Goal: Task Accomplishment & Management: Use online tool/utility

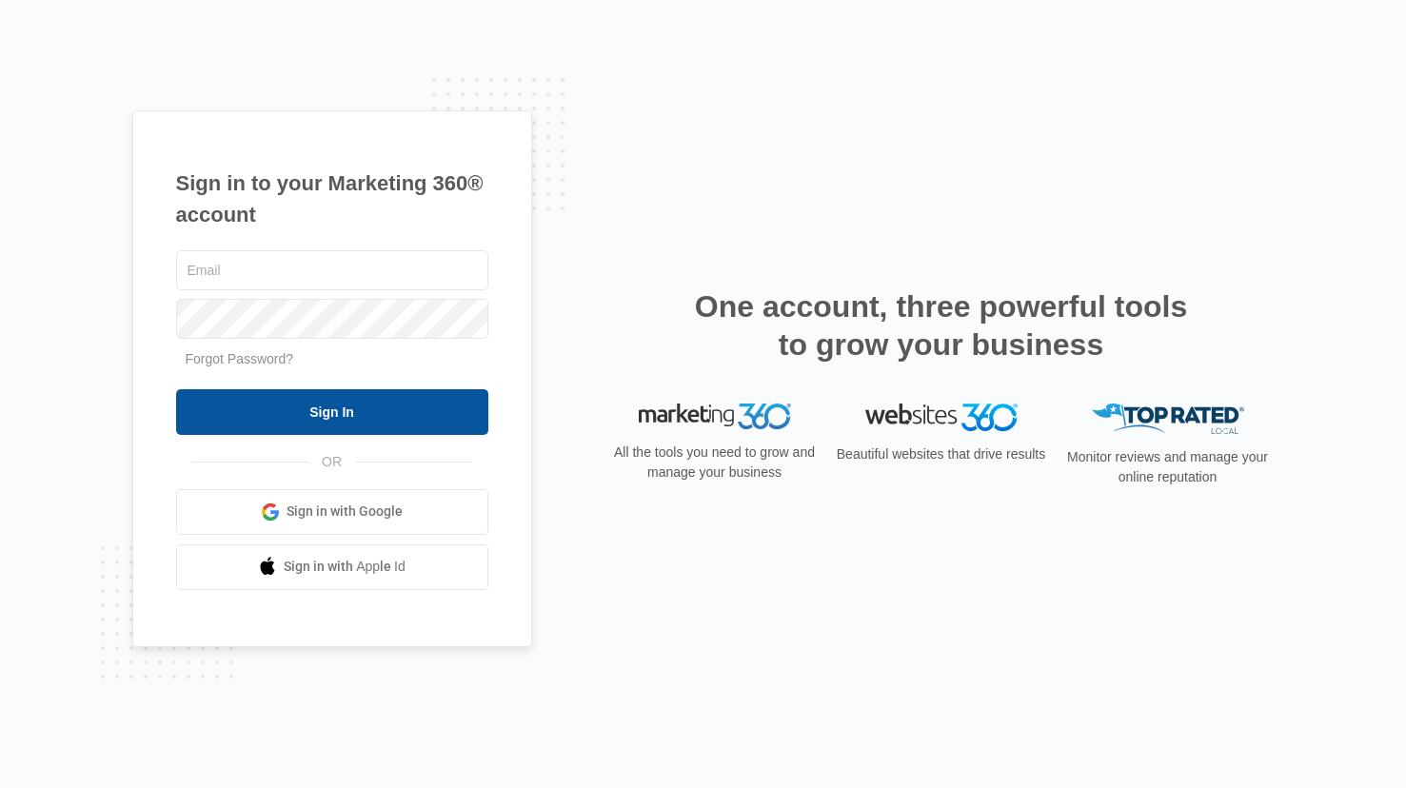
type input "kyle.knoop@madwire.com"
click at [271, 411] on input "Sign In" at bounding box center [332, 412] width 312 height 46
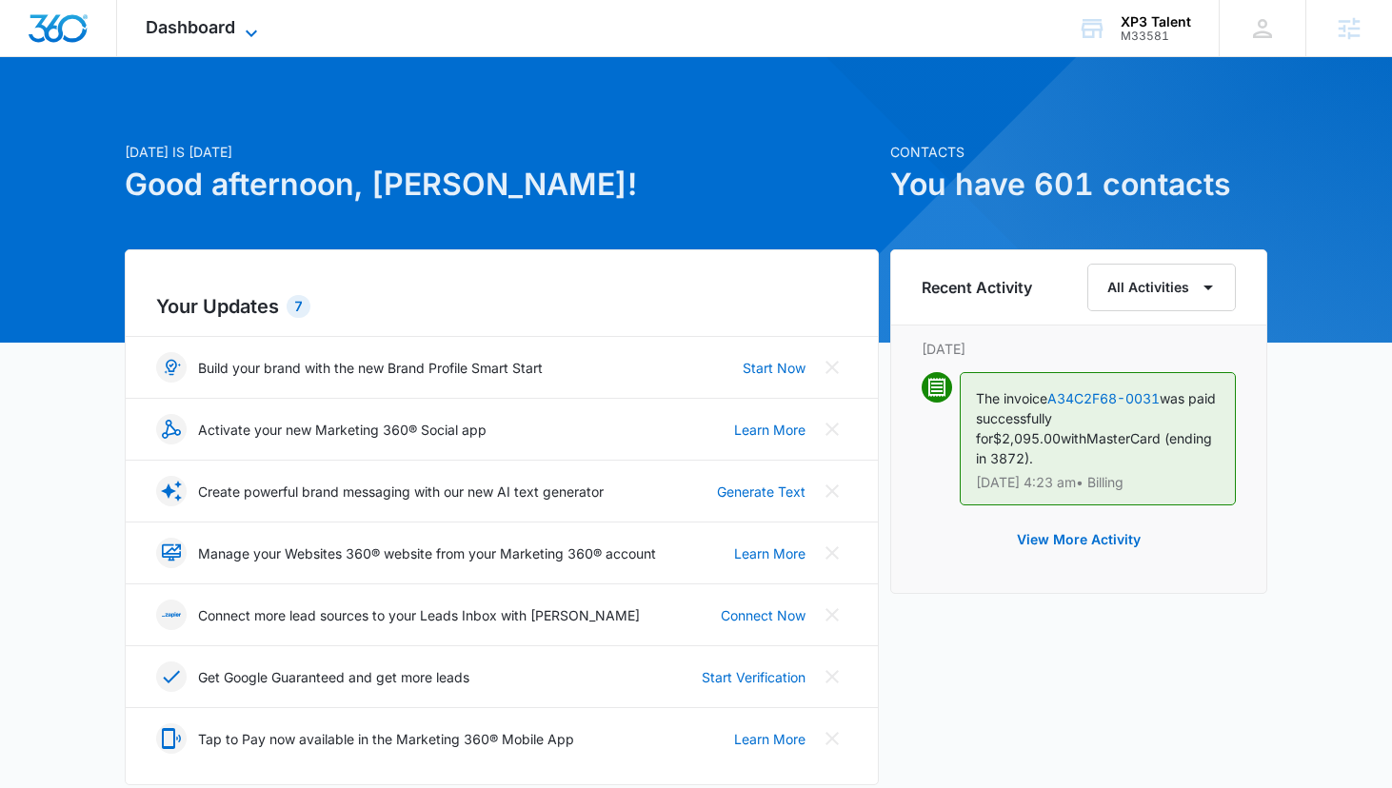
click at [196, 26] on span "Dashboard" at bounding box center [191, 27] width 90 height 20
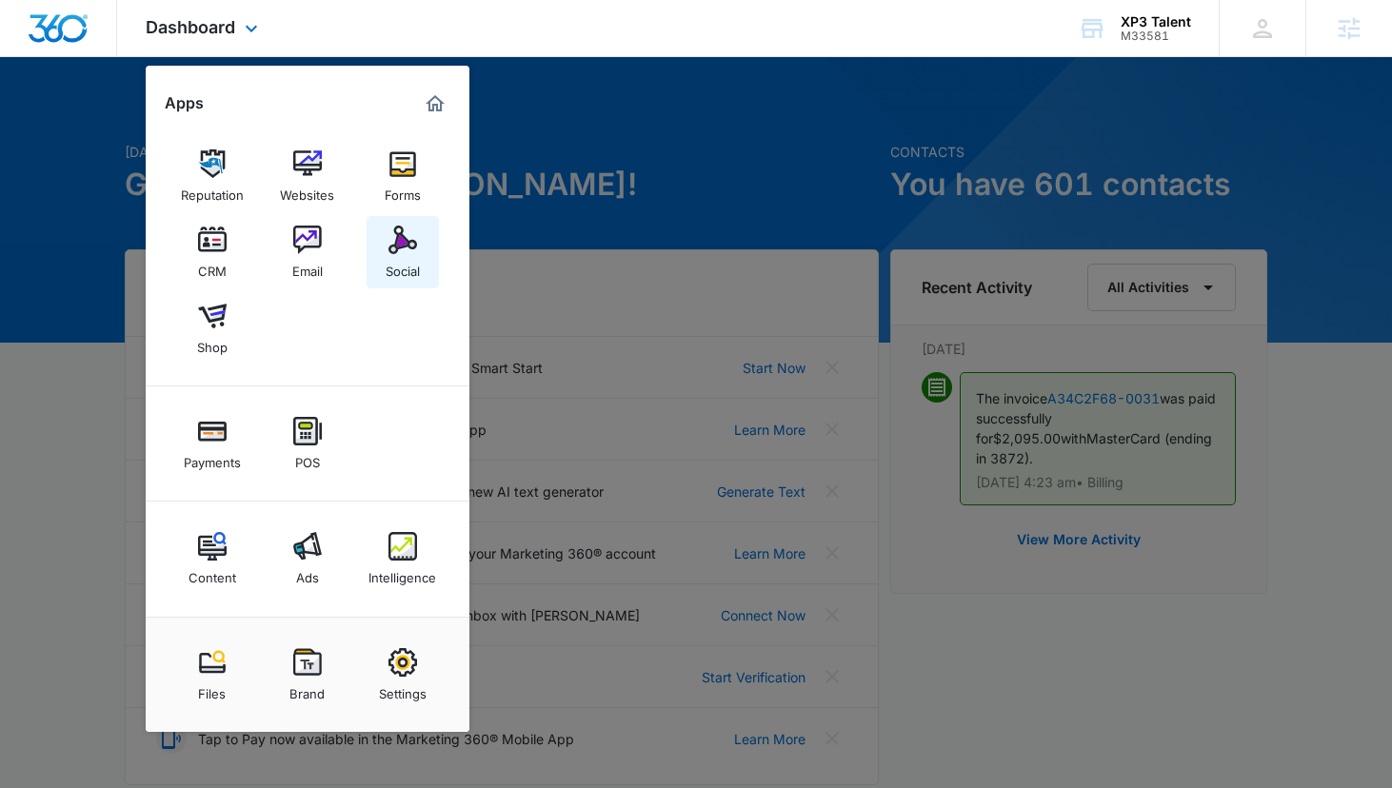
click at [399, 249] on img at bounding box center [403, 240] width 29 height 29
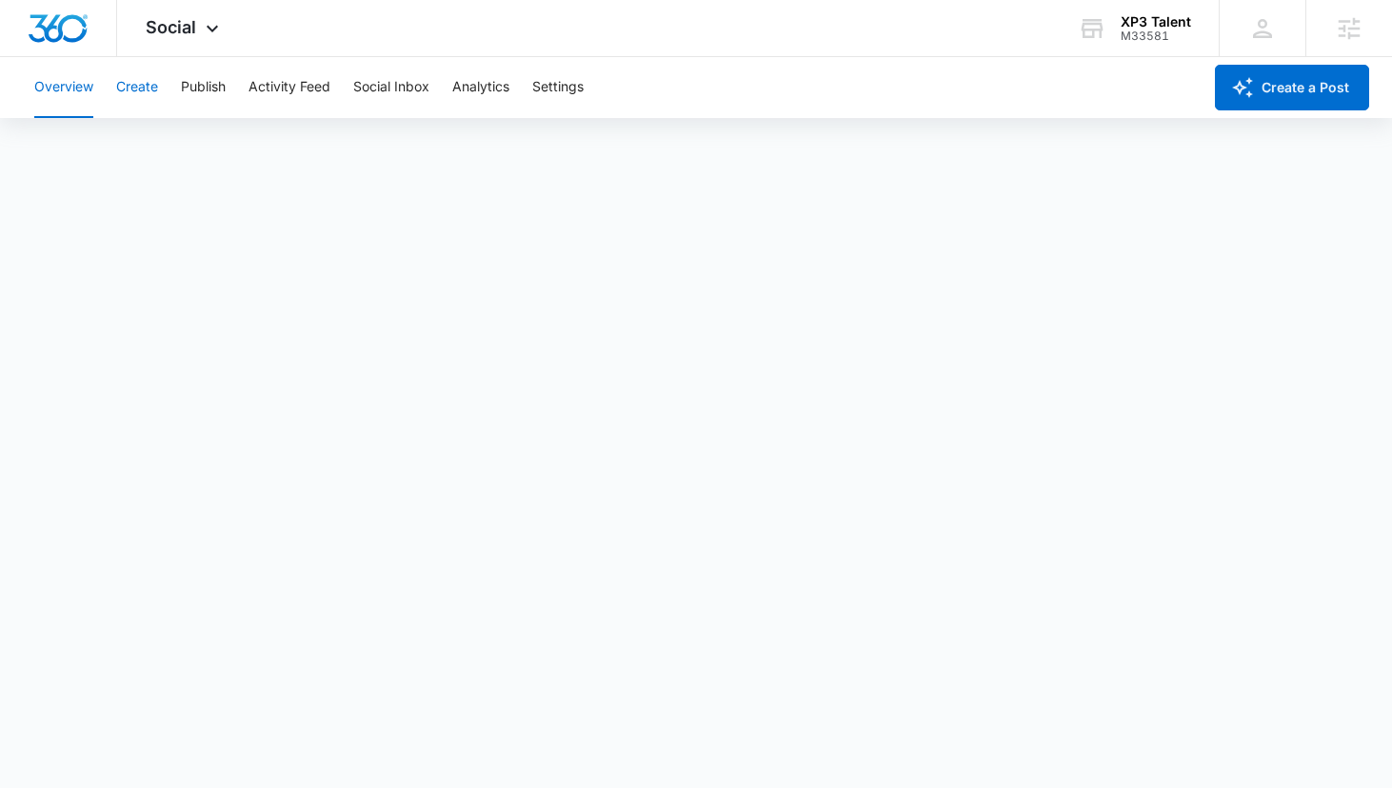
click at [117, 86] on button "Create" at bounding box center [137, 87] width 42 height 61
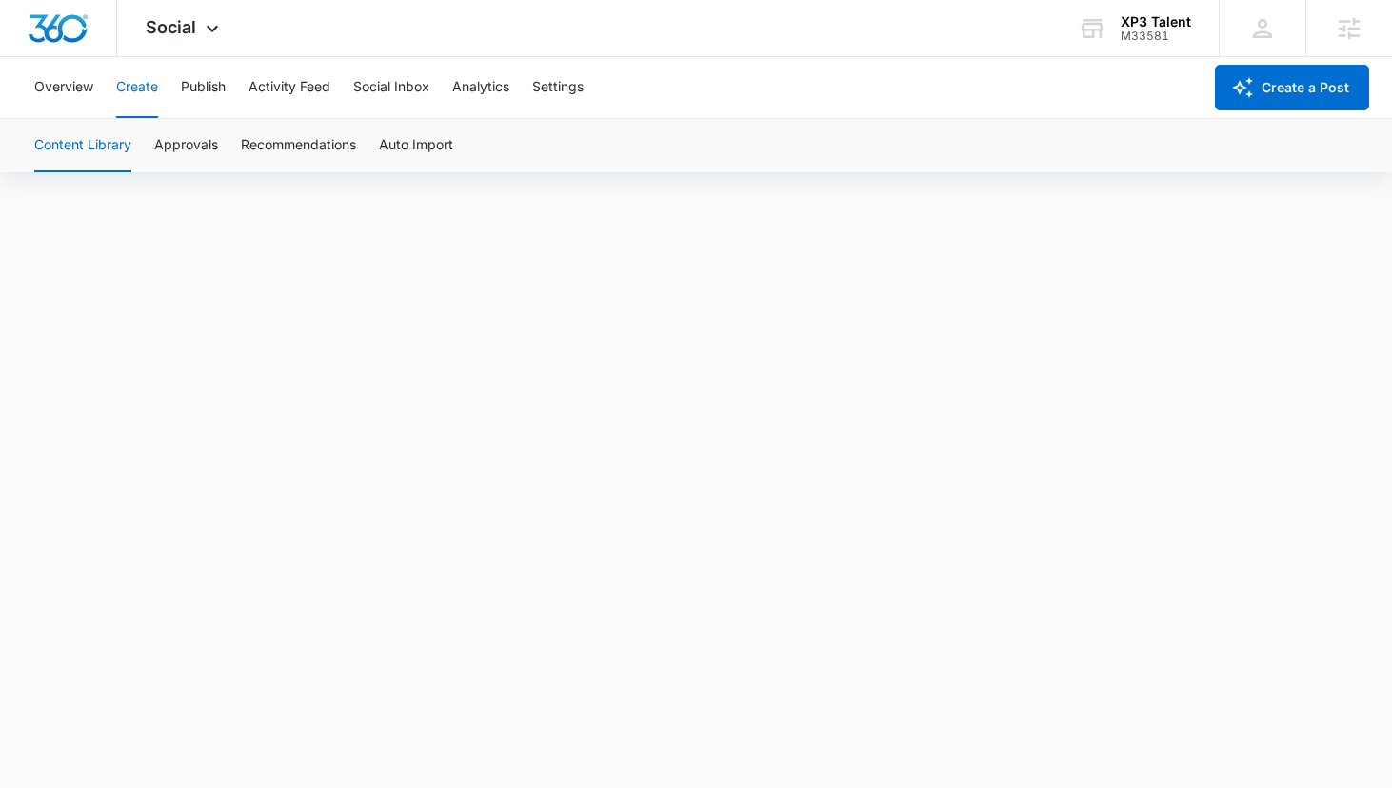
click at [228, 92] on div "Overview Create Publish Activity Feed Social Inbox Analytics Settings" at bounding box center [612, 87] width 1179 height 61
click at [177, 77] on div "Overview Create Publish Activity Feed Social Inbox Analytics Settings" at bounding box center [612, 87] width 1179 height 61
click at [190, 81] on button "Publish" at bounding box center [203, 87] width 45 height 61
